Goal: Feedback & Contribution: Contribute content

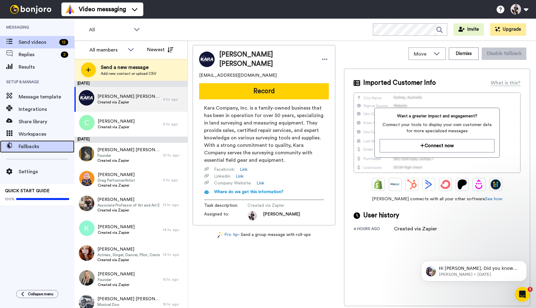
click at [50, 150] on div "Fallbacks" at bounding box center [37, 146] width 74 height 12
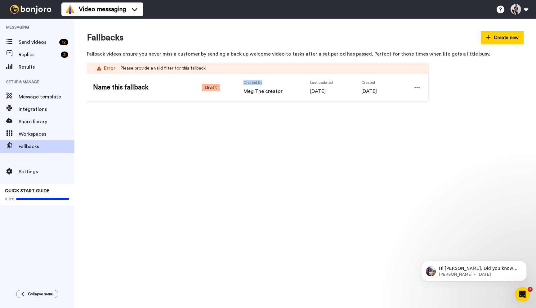
click at [231, 95] on div "Name this fallback Draft Created by Meg The creator Last updated 4 days ago Cre…" at bounding box center [257, 87] width 341 height 27
click at [214, 88] on span "Draft" at bounding box center [211, 87] width 19 height 7
click at [413, 87] on div at bounding box center [416, 87] width 9 height 9
click at [406, 112] on li "Delete" at bounding box center [403, 115] width 35 height 9
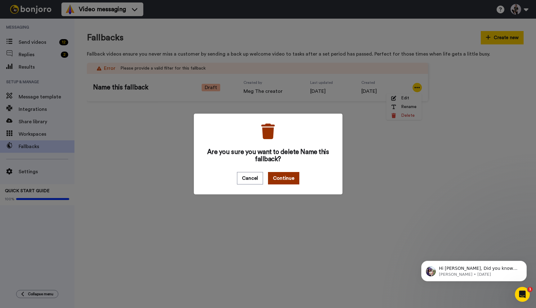
click at [287, 180] on button "Continue" at bounding box center [283, 178] width 31 height 12
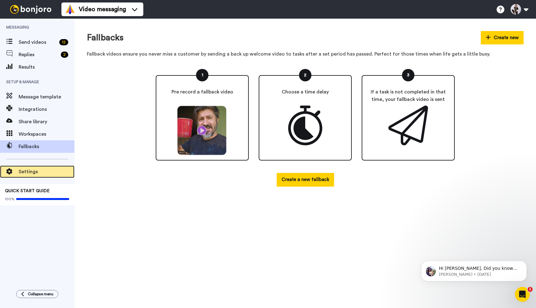
click at [36, 171] on span "Settings" at bounding box center [47, 171] width 56 height 7
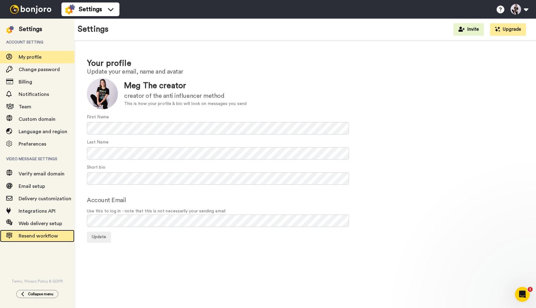
click at [38, 234] on span "Resend workflow" at bounding box center [38, 235] width 39 height 5
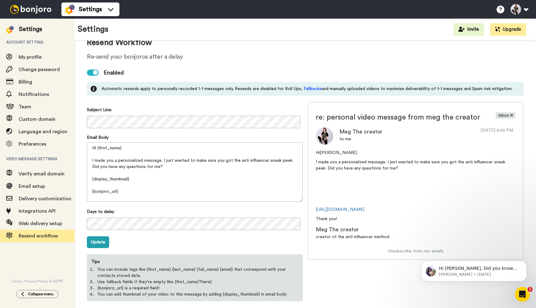
scroll to position [27, 0]
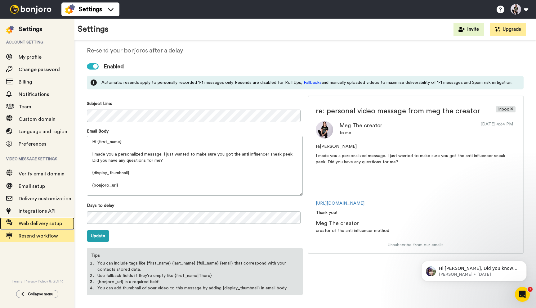
click at [32, 222] on span "Web delivery setup" at bounding box center [40, 223] width 43 height 5
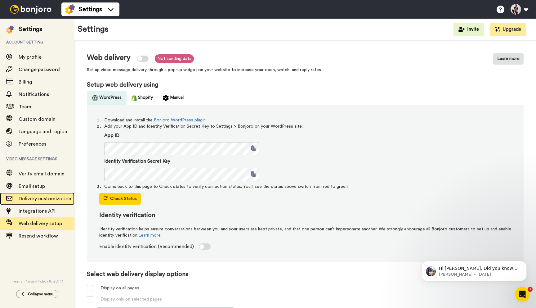
click at [40, 202] on span "Delivery customization" at bounding box center [47, 198] width 56 height 7
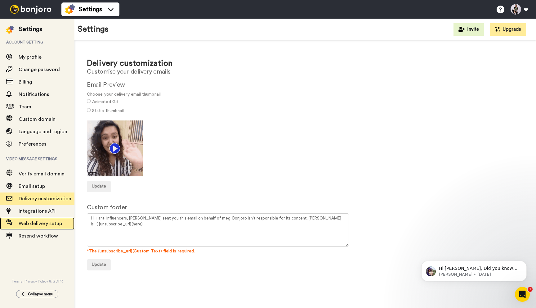
click at [44, 221] on span "Web delivery setup" at bounding box center [40, 223] width 43 height 5
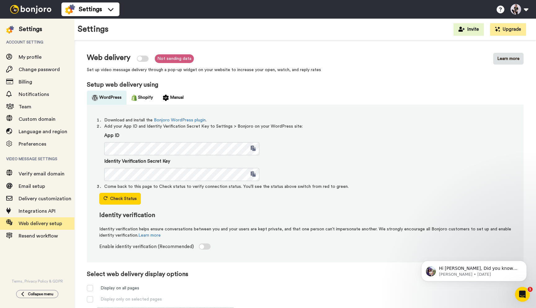
click at [21, 15] on div at bounding box center [30, 9] width 61 height 19
click at [22, 13] on img at bounding box center [30, 9] width 47 height 9
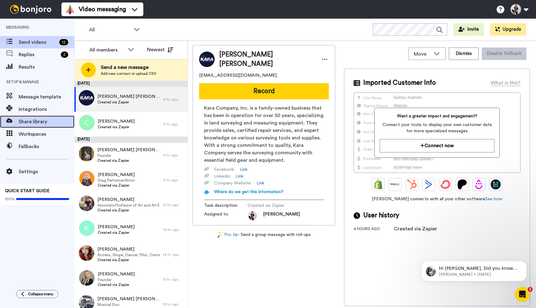
click at [47, 123] on span "Share library" at bounding box center [47, 121] width 56 height 7
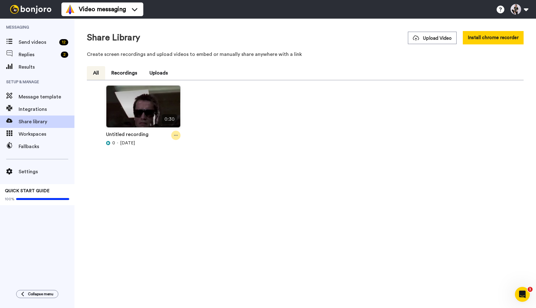
click at [174, 136] on icon at bounding box center [176, 135] width 4 height 1
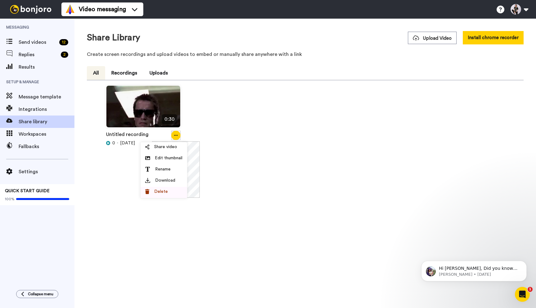
click at [165, 191] on span "Delete" at bounding box center [161, 191] width 14 height 6
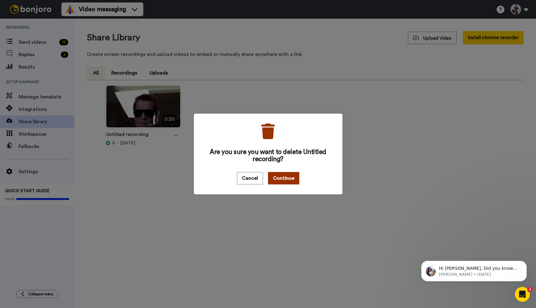
click at [274, 179] on button "Continue" at bounding box center [283, 178] width 31 height 12
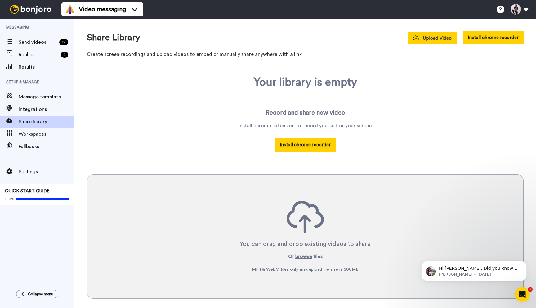
click at [429, 43] on button "Upload Video" at bounding box center [432, 38] width 49 height 12
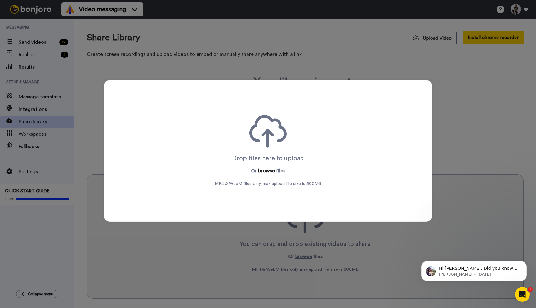
click at [261, 173] on button "browse" at bounding box center [266, 170] width 17 height 7
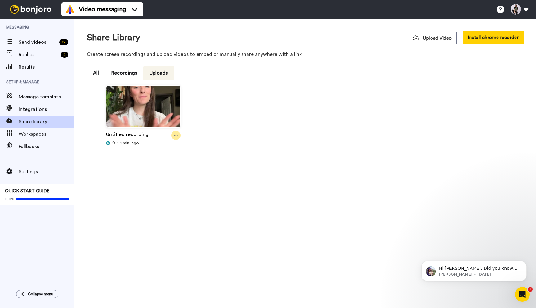
click at [177, 135] on icon at bounding box center [176, 135] width 4 height 1
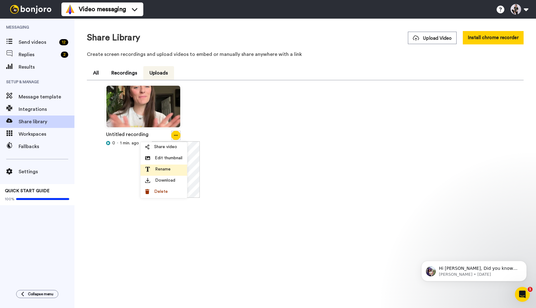
click at [162, 167] on span "Rename" at bounding box center [163, 169] width 16 height 6
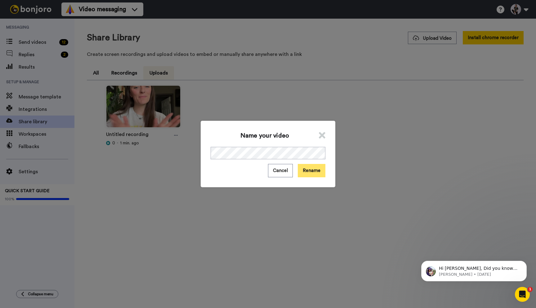
click at [314, 170] on button "Rename" at bounding box center [312, 170] width 28 height 13
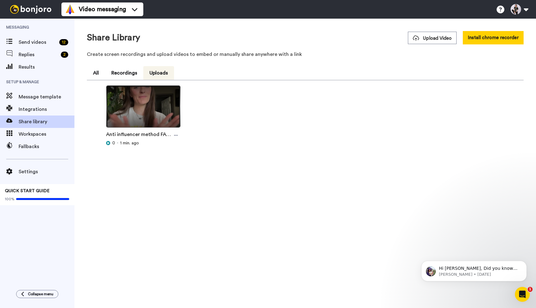
click at [164, 109] on img at bounding box center [143, 109] width 74 height 47
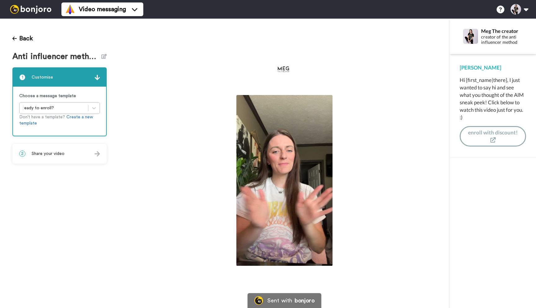
click at [278, 153] on img at bounding box center [284, 180] width 96 height 171
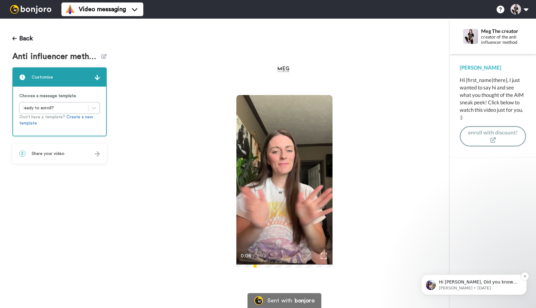
click at [490, 279] on p "Hi [PERSON_NAME], Did you know that your Bonjoro subscription includes a free H…" at bounding box center [479, 282] width 80 height 6
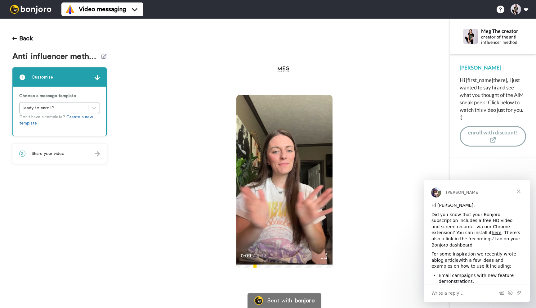
click at [520, 188] on span "Close" at bounding box center [518, 191] width 22 height 22
